Goal: Task Accomplishment & Management: Use online tool/utility

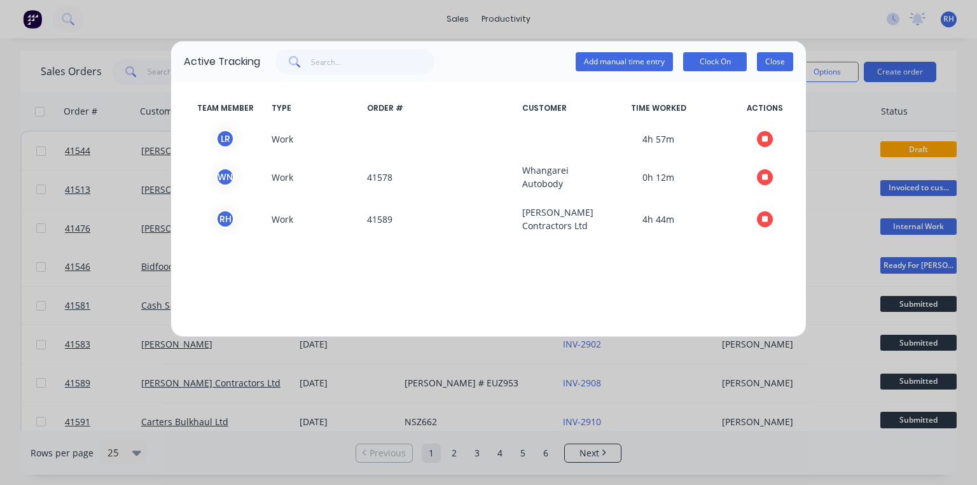
click at [770, 65] on button "Close" at bounding box center [775, 61] width 36 height 19
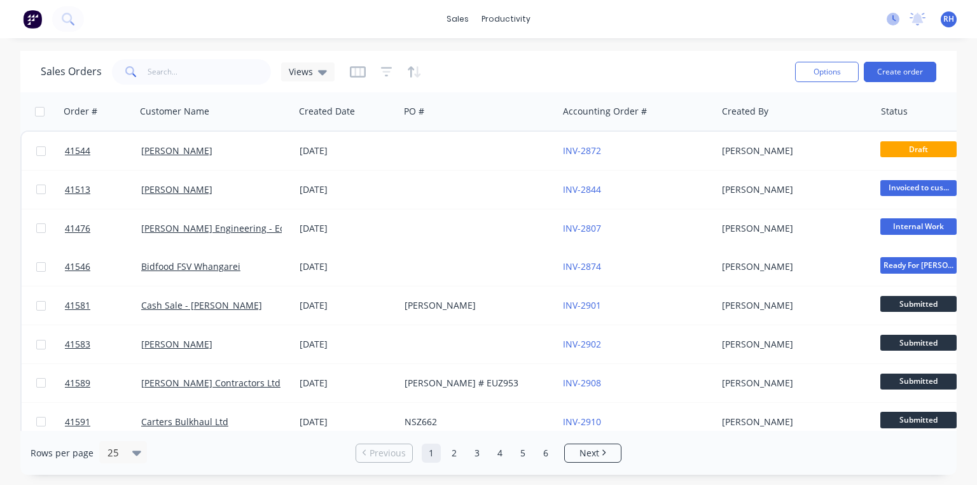
click at [893, 18] on icon at bounding box center [895, 18] width 4 height 6
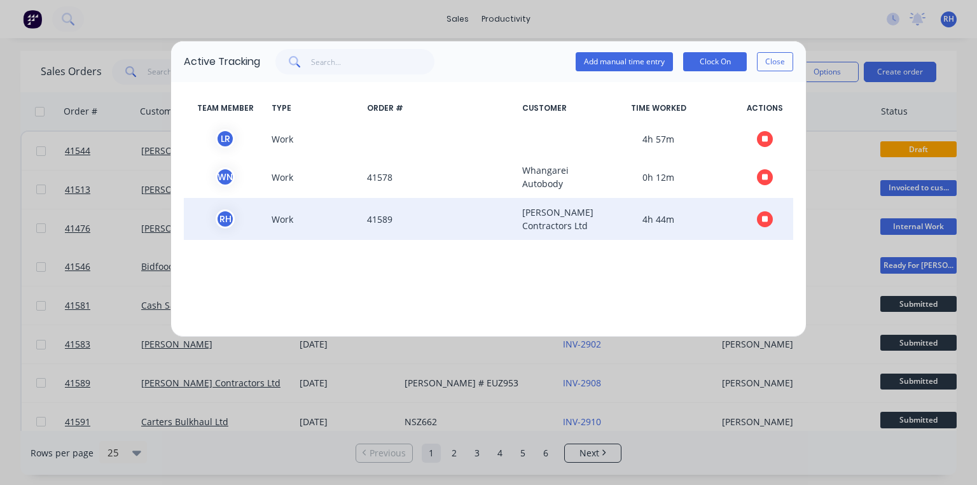
click at [767, 222] on icon "button" at bounding box center [765, 219] width 6 height 6
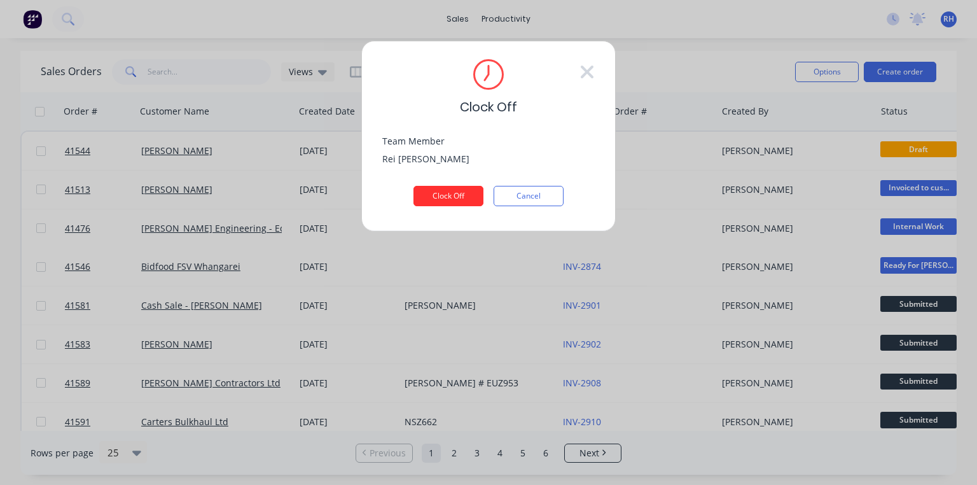
click at [460, 193] on button "Clock Off" at bounding box center [448, 196] width 70 height 20
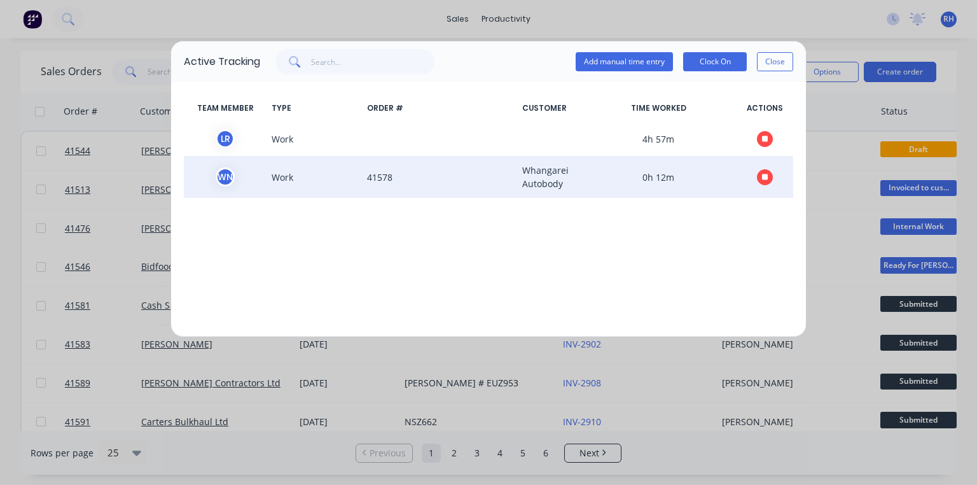
click at [550, 176] on span "Whangarei Autobody" at bounding box center [549, 176] width 64 height 27
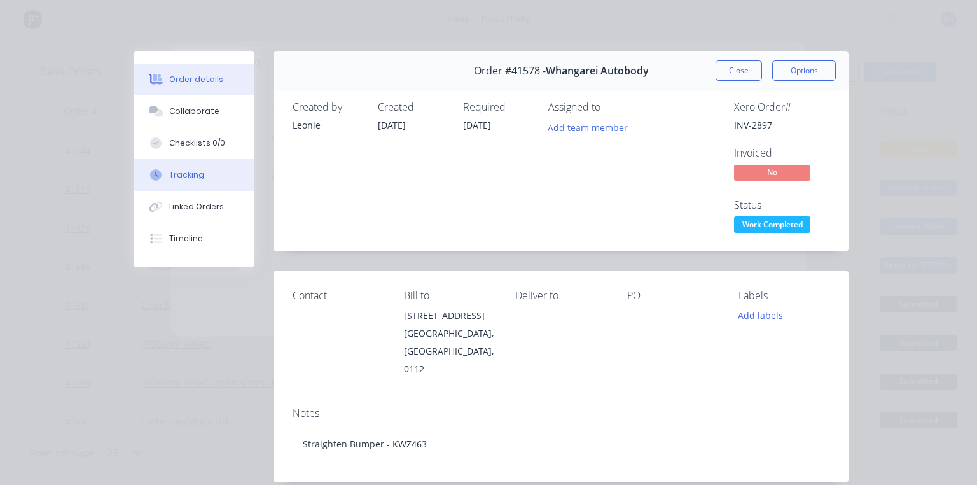
click at [205, 172] on button "Tracking" at bounding box center [194, 175] width 121 height 32
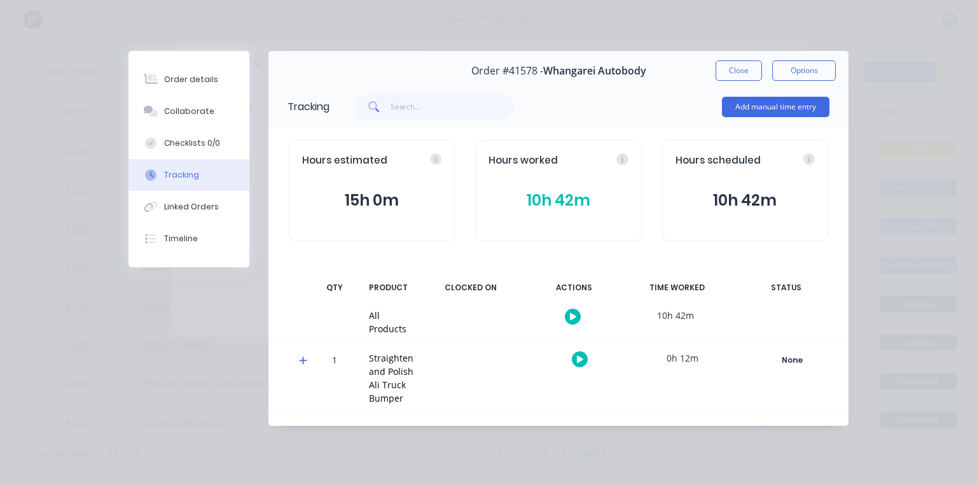
click at [300, 359] on icon at bounding box center [303, 361] width 8 height 8
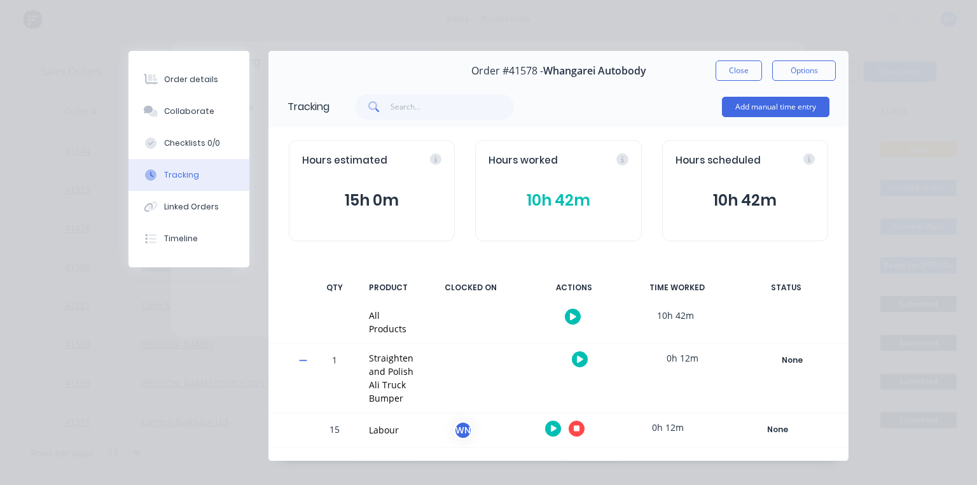
scroll to position [29, 0]
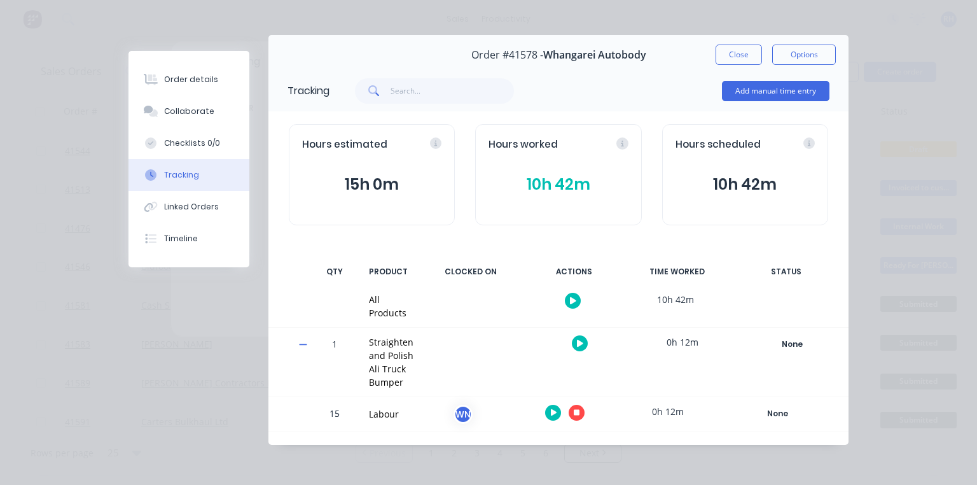
click at [551, 412] on icon "button" at bounding box center [554, 412] width 6 height 7
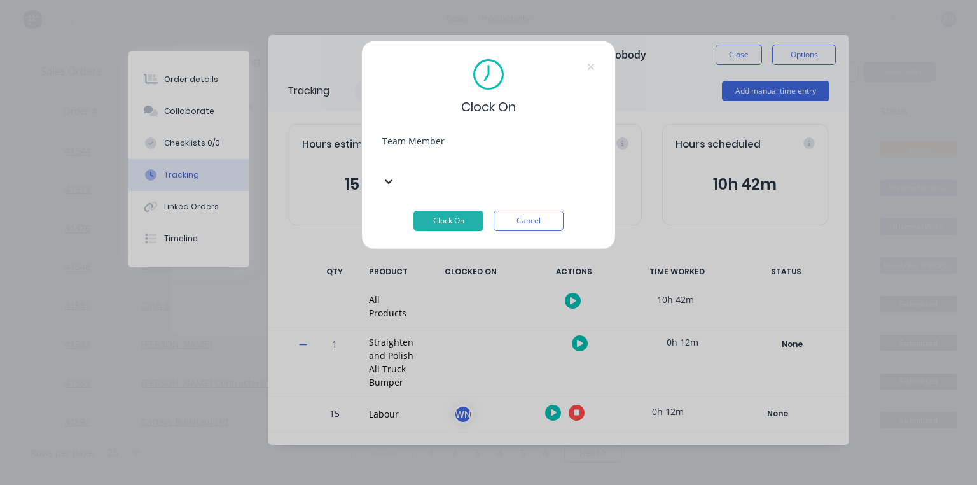
scroll to position [163, 0]
click at [464, 211] on button "Clock On" at bounding box center [448, 221] width 70 height 20
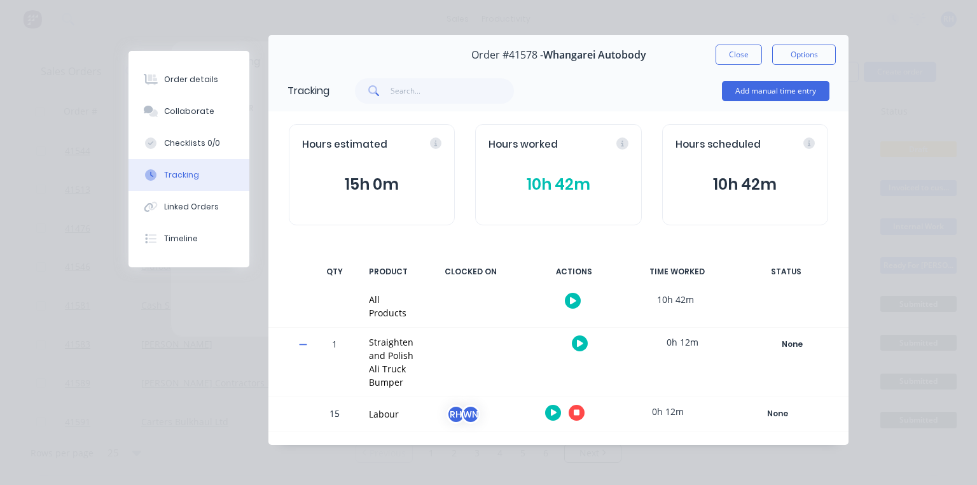
click at [570, 172] on button "10h 42m" at bounding box center [558, 184] width 139 height 24
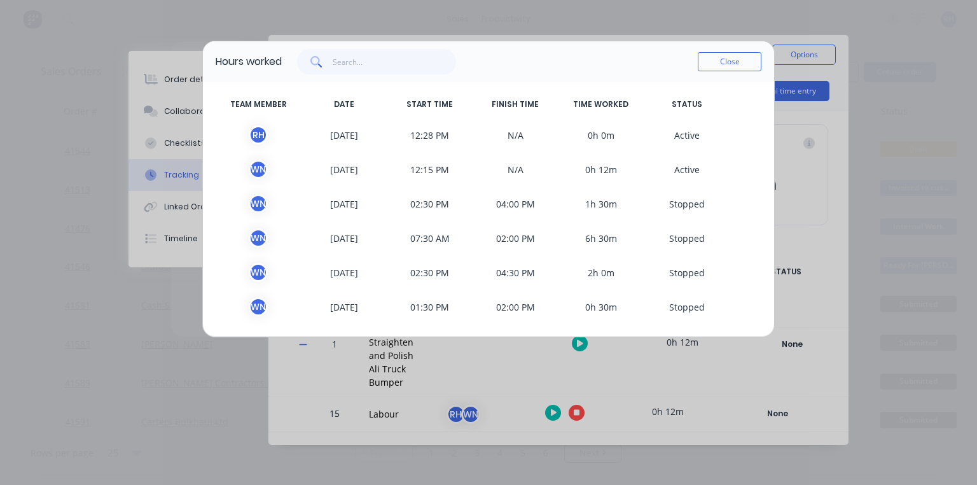
scroll to position [0, 0]
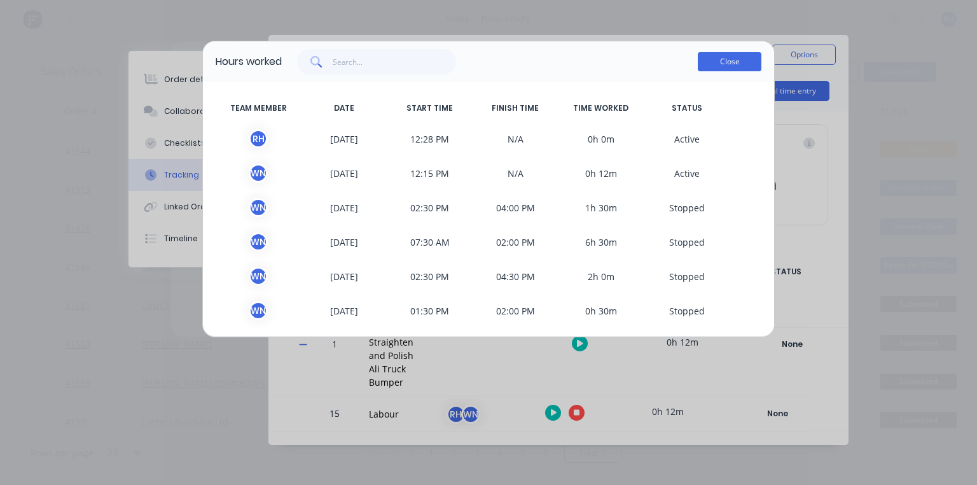
click at [733, 66] on button "Close" at bounding box center [730, 61] width 64 height 19
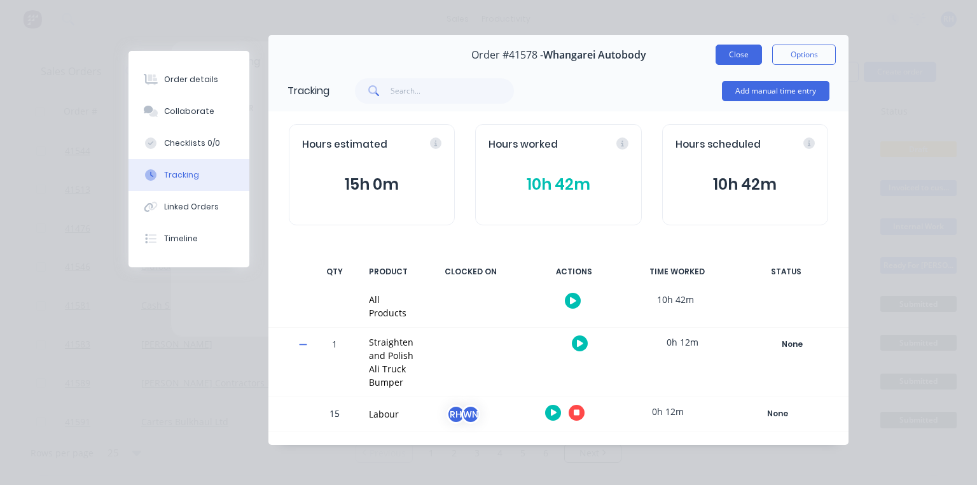
click at [734, 45] on button "Close" at bounding box center [739, 55] width 46 height 20
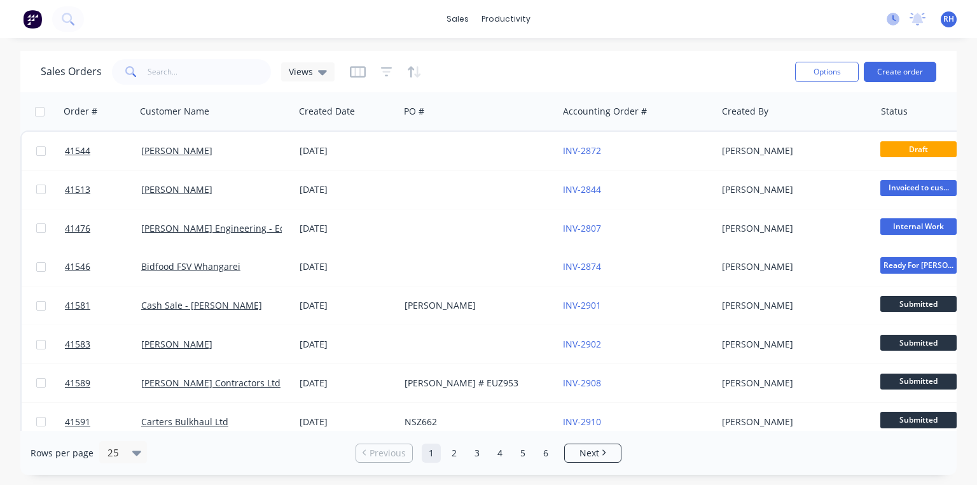
click at [897, 21] on icon at bounding box center [893, 19] width 13 height 13
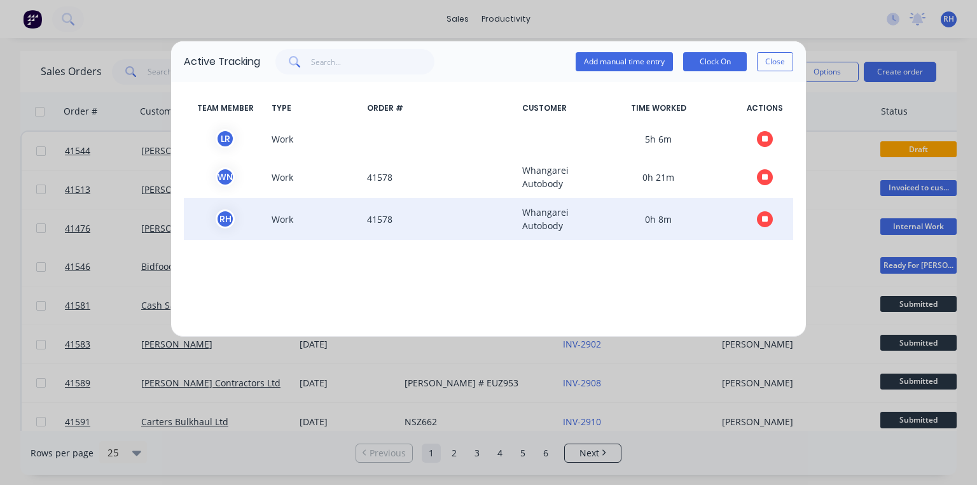
click at [759, 218] on button "button" at bounding box center [765, 219] width 16 height 16
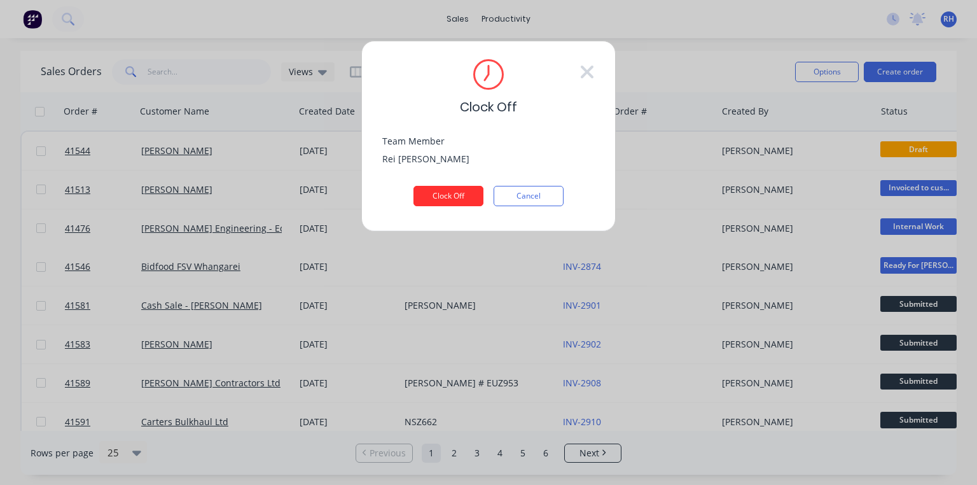
click at [460, 193] on button "Clock Off" at bounding box center [448, 196] width 70 height 20
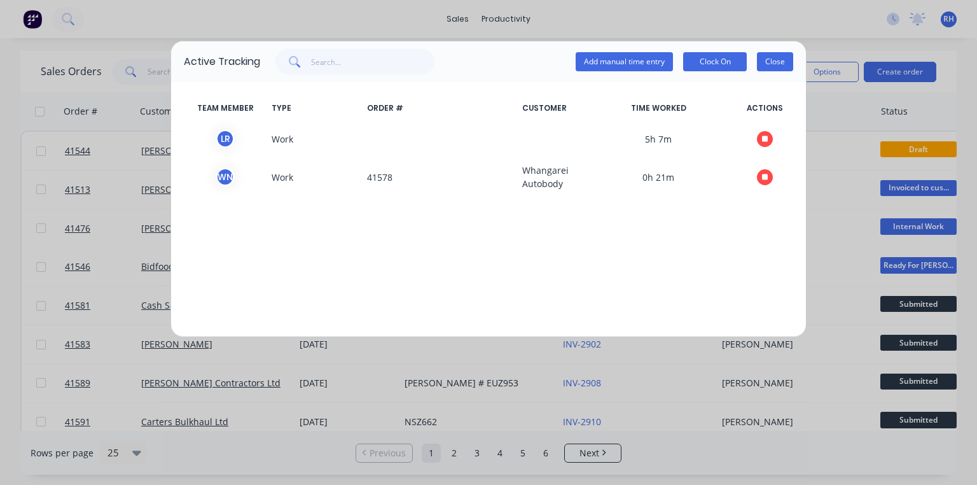
click at [769, 61] on button "Close" at bounding box center [775, 61] width 36 height 19
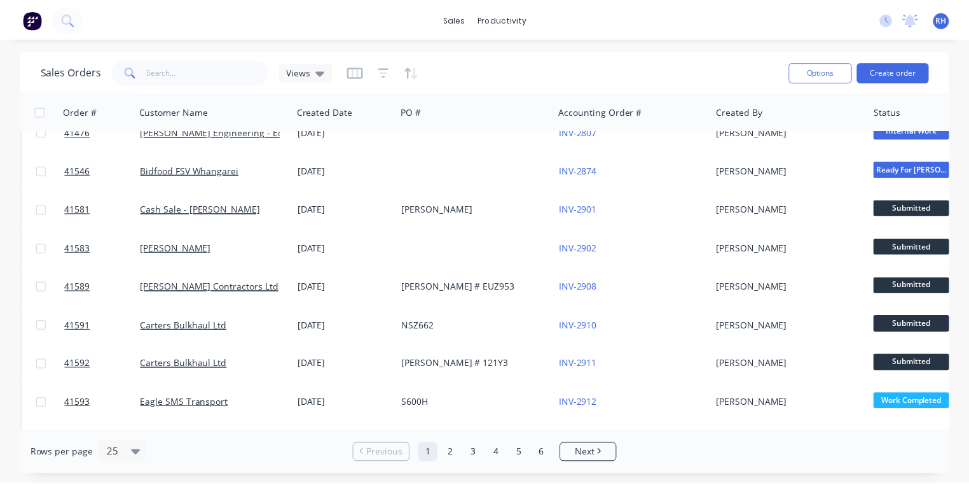
scroll to position [97, 0]
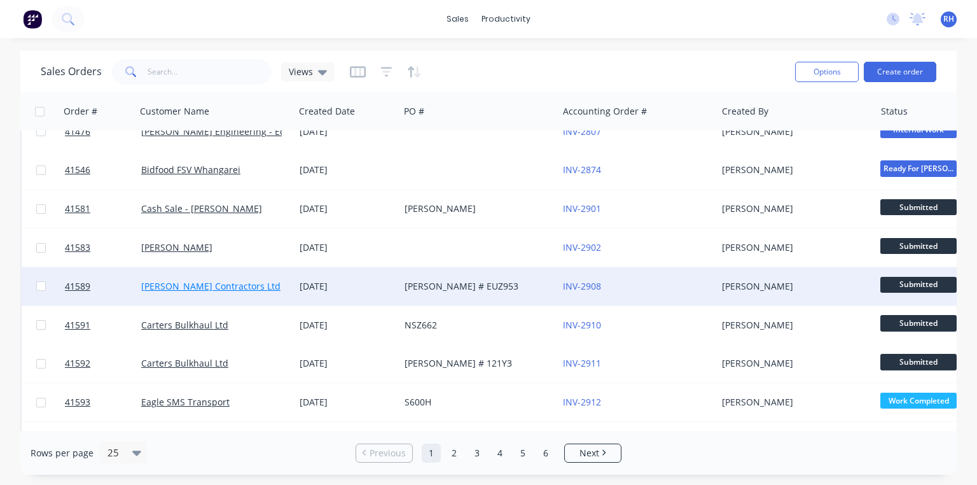
click at [234, 285] on link "[PERSON_NAME] Contractors Ltd" at bounding box center [210, 286] width 139 height 12
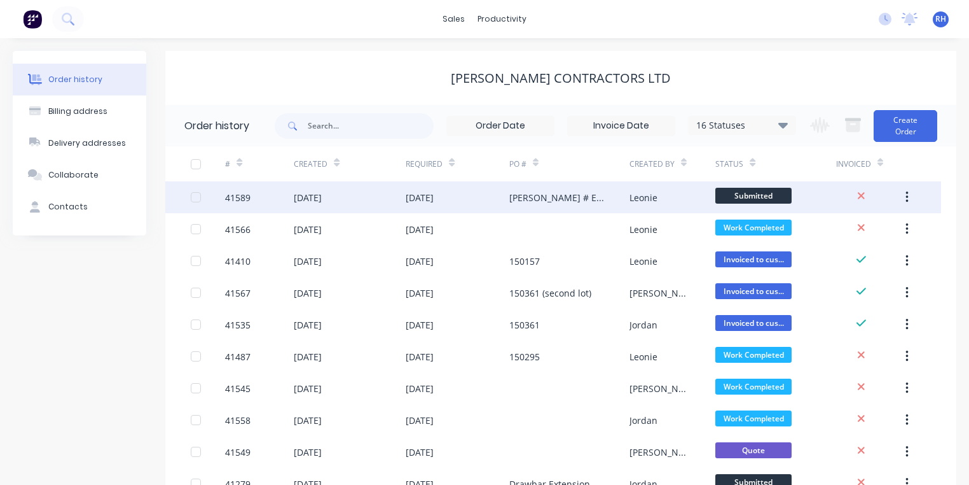
click at [434, 202] on div "[DATE]" at bounding box center [420, 197] width 28 height 13
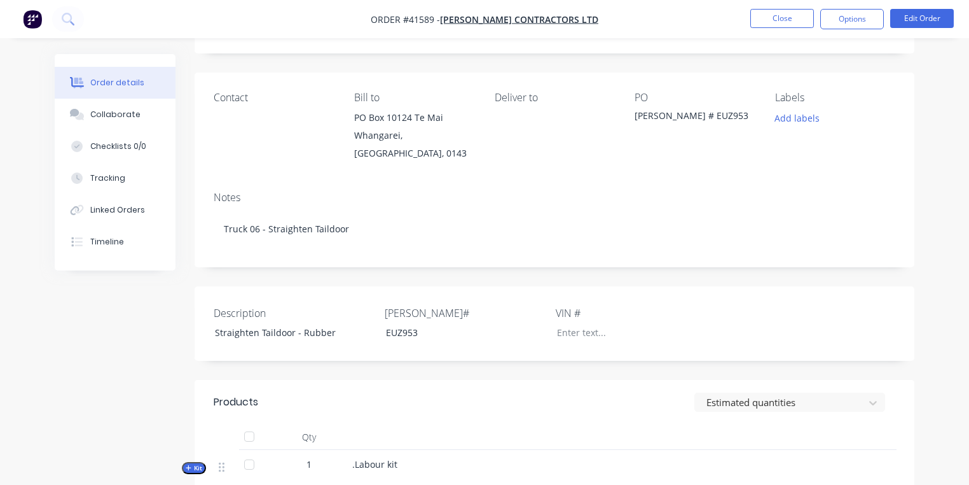
scroll to position [120, 0]
click at [138, 176] on button "Tracking" at bounding box center [115, 178] width 121 height 32
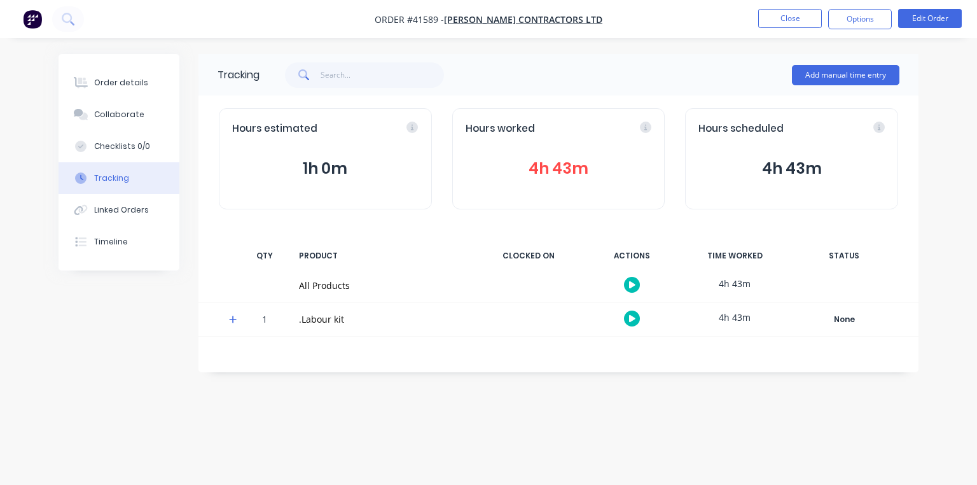
click at [237, 315] on icon at bounding box center [233, 319] width 8 height 9
click at [631, 317] on icon "button" at bounding box center [632, 318] width 6 height 7
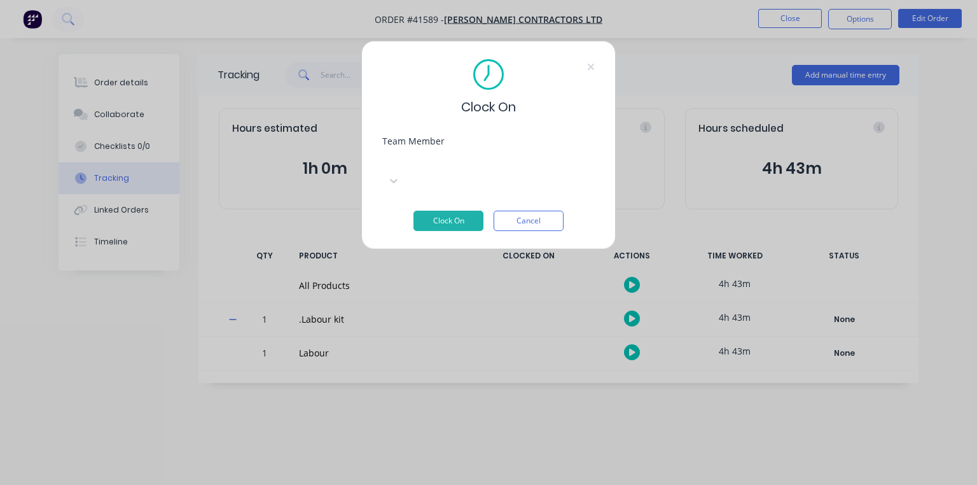
click at [352, 346] on div "Clock On Team Member Select... Clock On Cancel" at bounding box center [488, 242] width 977 height 485
click at [537, 211] on button "Cancel" at bounding box center [529, 221] width 70 height 20
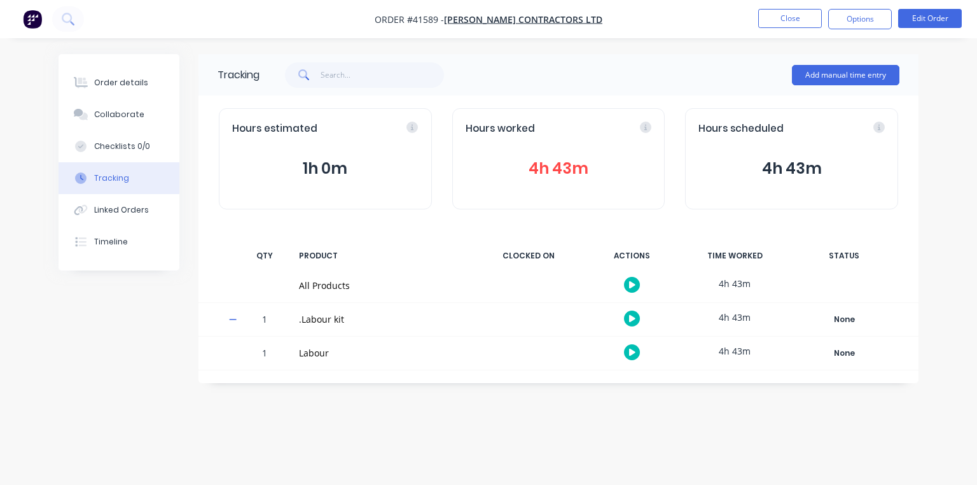
click at [634, 356] on button "button" at bounding box center [632, 352] width 16 height 16
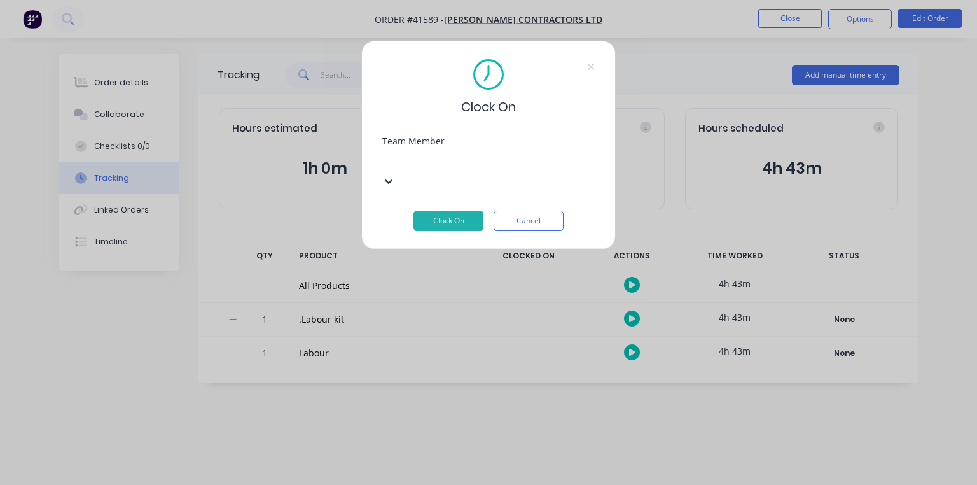
scroll to position [186, 0]
click at [450, 211] on button "Clock On" at bounding box center [448, 221] width 70 height 20
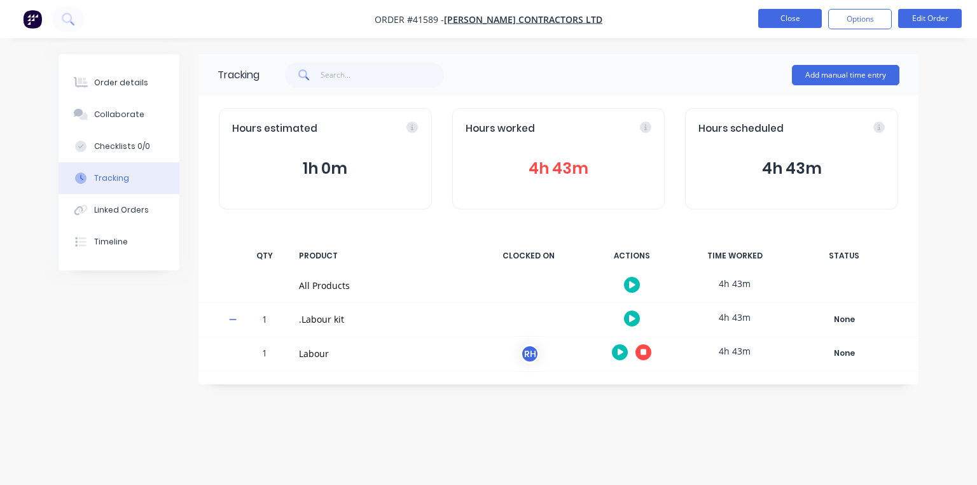
click at [785, 21] on button "Close" at bounding box center [790, 18] width 64 height 19
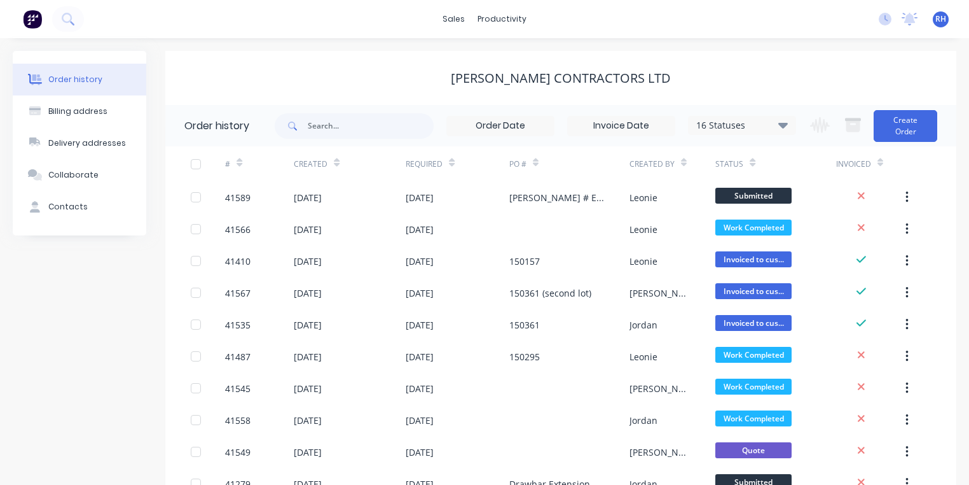
click at [28, 17] on img at bounding box center [32, 19] width 19 height 19
